Goal: Information Seeking & Learning: Learn about a topic

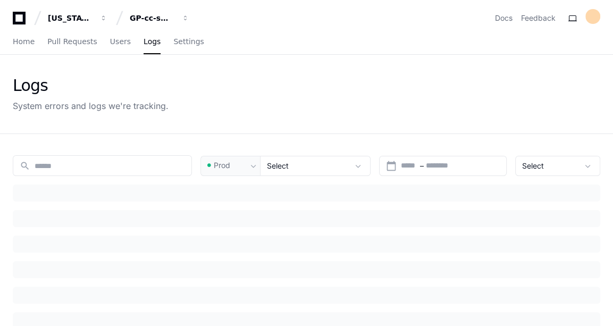
type input "******"
click at [27, 40] on span "Home" at bounding box center [24, 41] width 22 height 6
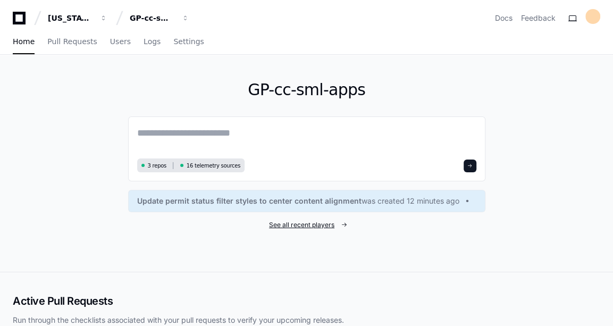
click at [283, 221] on span "See all recent players" at bounding box center [301, 225] width 65 height 9
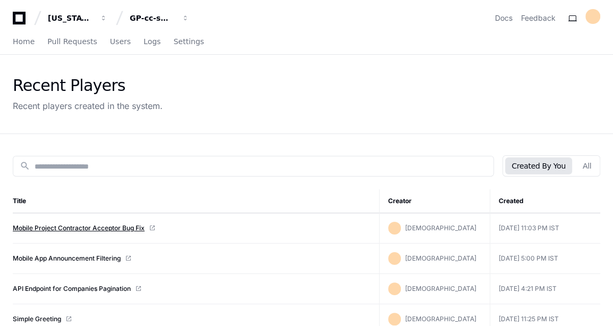
click at [104, 224] on link "Mobile Project Contractor Acceptor Bug Fix" at bounding box center [79, 228] width 132 height 9
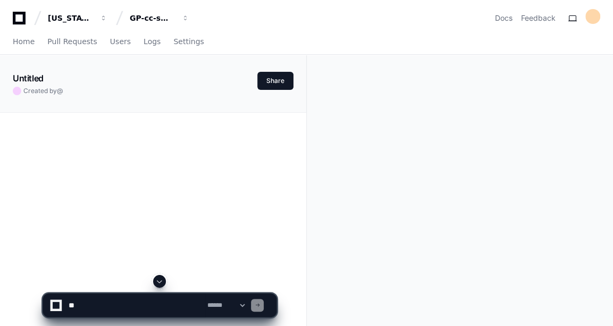
click at [161, 278] on span at bounding box center [159, 281] width 9 height 9
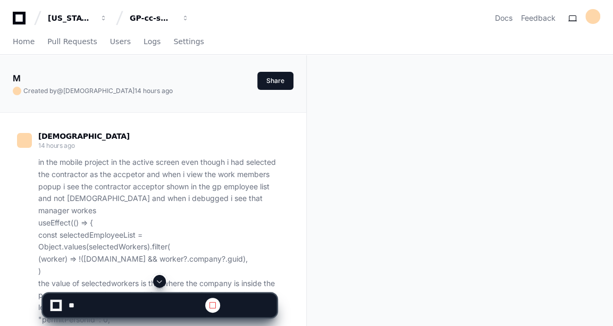
click at [161, 284] on span at bounding box center [159, 281] width 9 height 9
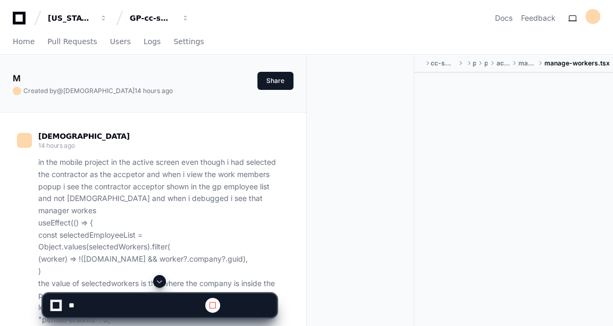
click at [161, 284] on span at bounding box center [159, 281] width 9 height 9
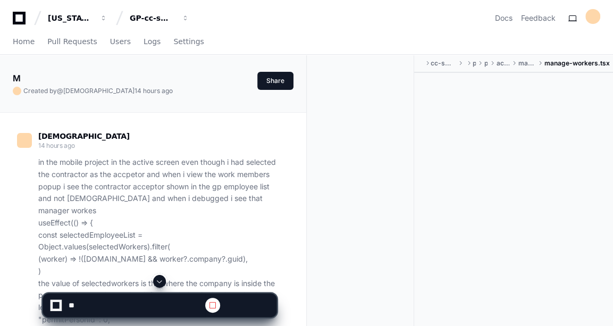
click at [161, 284] on span at bounding box center [159, 281] width 9 height 9
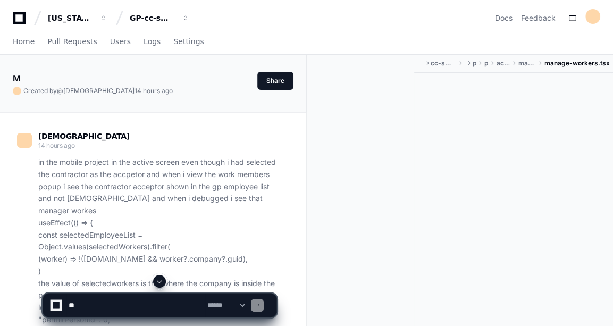
click at [161, 284] on span at bounding box center [159, 281] width 9 height 9
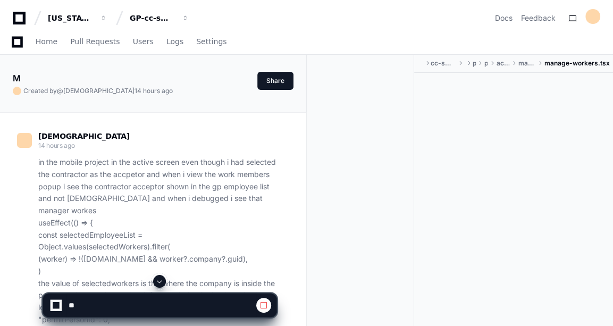
click at [161, 284] on span at bounding box center [159, 281] width 9 height 9
click at [157, 282] on span at bounding box center [159, 281] width 9 height 9
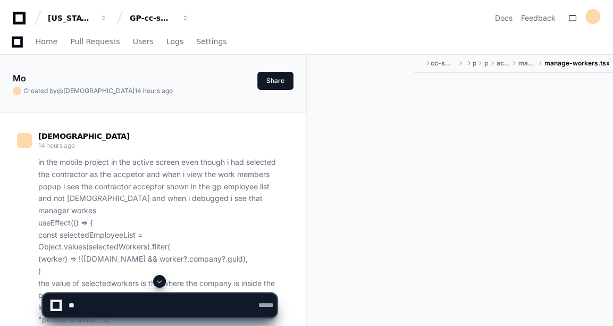
click at [157, 282] on span at bounding box center [159, 281] width 9 height 9
click at [163, 283] on span at bounding box center [159, 281] width 9 height 9
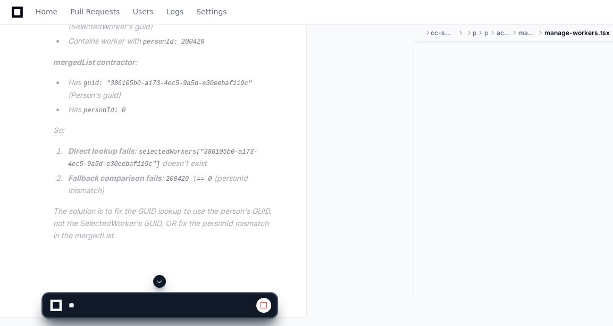
click at [161, 280] on span at bounding box center [159, 281] width 9 height 9
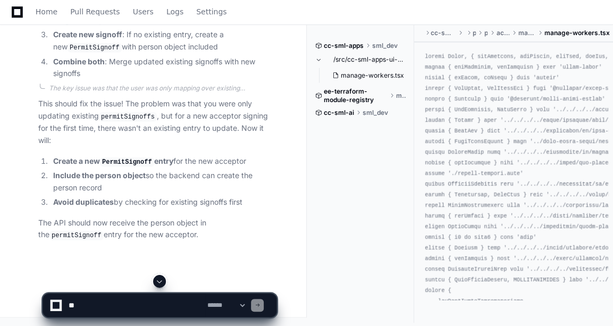
click at [161, 280] on span at bounding box center [159, 281] width 9 height 9
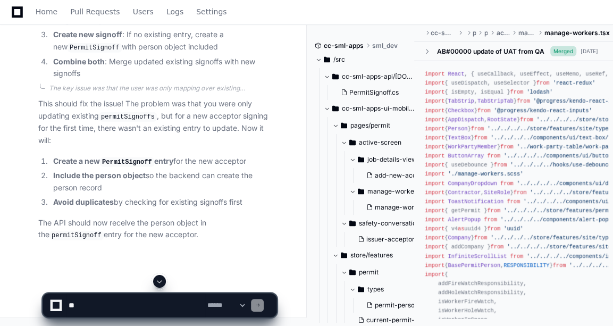
scroll to position [24848, 0]
